Goal: Task Accomplishment & Management: Manage account settings

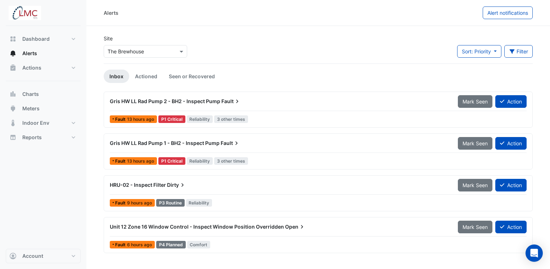
click at [317, 122] on div "Fault 13 hours ago P1 Critical Reliability 3 other times" at bounding box center [318, 119] width 418 height 10
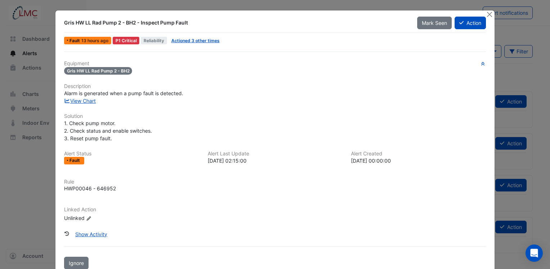
scroll to position [15, 0]
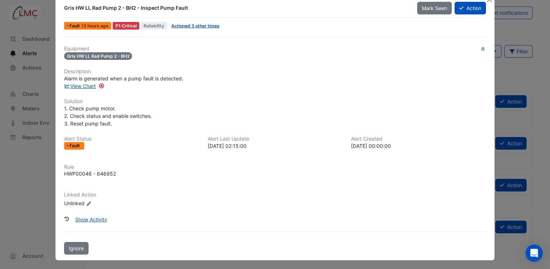
click at [534, 68] on ngb-modal-window "Gris HW LL Rad Pump 2 - BH2 - Inspect Pump Fault Mark Seen Action Fault 13 hour…" at bounding box center [275, 134] width 550 height 269
click at [527, 71] on ngb-modal-window "Gris HW LL Rad Pump 2 - BH2 - Inspect Pump Fault Mark Seen Action Fault 13 hour…" at bounding box center [275, 134] width 550 height 269
click at [19, 213] on ngb-modal-window "Gris HW LL Rad Pump 2 - BH2 - Inspect Pump Fault Mark Seen Action Fault 13 hour…" at bounding box center [275, 134] width 550 height 269
click at [69, 248] on span "Ignore" at bounding box center [76, 248] width 15 height 6
click at [24, 171] on ngb-modal-window "Gris HW LL Rad Pump 2 - BH2 - Inspect Pump Fault Mark Seen Action Fault 13 hour…" at bounding box center [275, 134] width 550 height 269
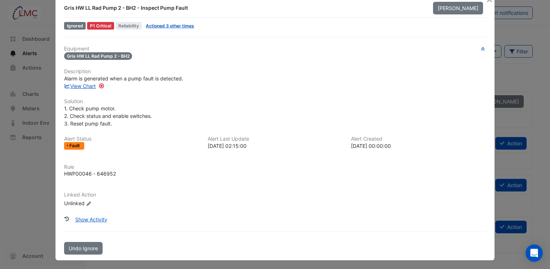
click at [31, 177] on ngb-modal-window "Gris HW LL Rad Pump 2 - BH2 - Inspect Pump Fault [PERSON_NAME] Ignored P1 Criti…" at bounding box center [275, 134] width 550 height 269
